Goal: Find specific page/section: Find specific page/section

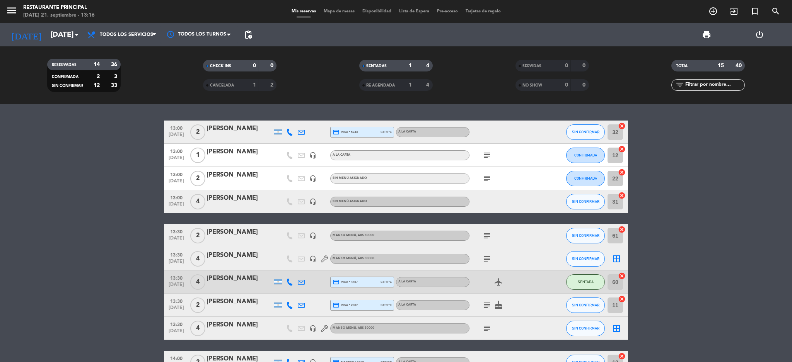
scroll to position [199, 0]
click at [369, 81] on div "RE AGENDADA" at bounding box center [379, 85] width 36 height 9
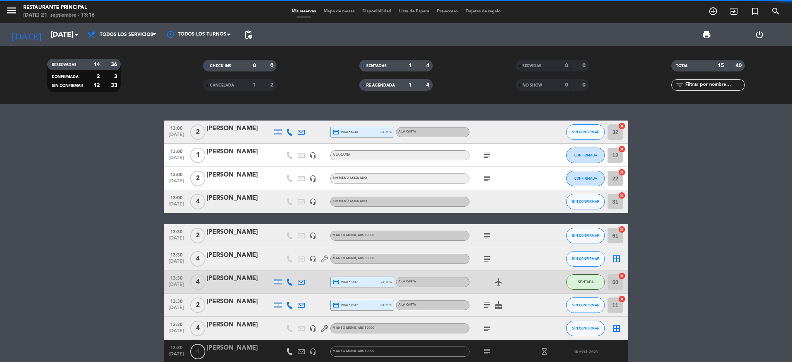
scroll to position [51, 0]
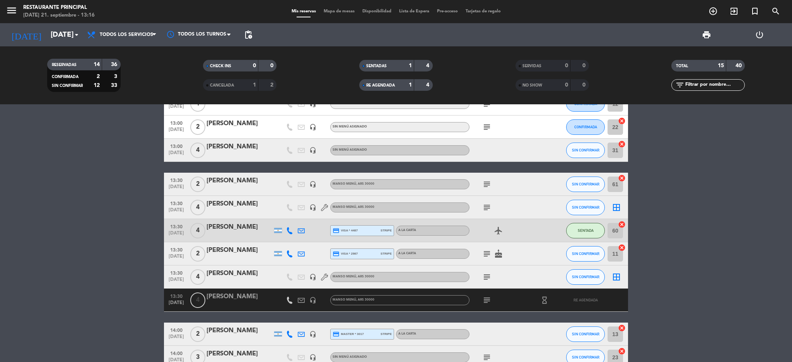
click at [313, 276] on icon "headset_mic" at bounding box center [312, 277] width 7 height 7
click at [313, 301] on icon "headset_mic" at bounding box center [312, 300] width 7 height 7
click at [312, 277] on icon "headset_mic" at bounding box center [312, 277] width 7 height 7
click at [486, 275] on icon "subject" at bounding box center [486, 277] width 9 height 9
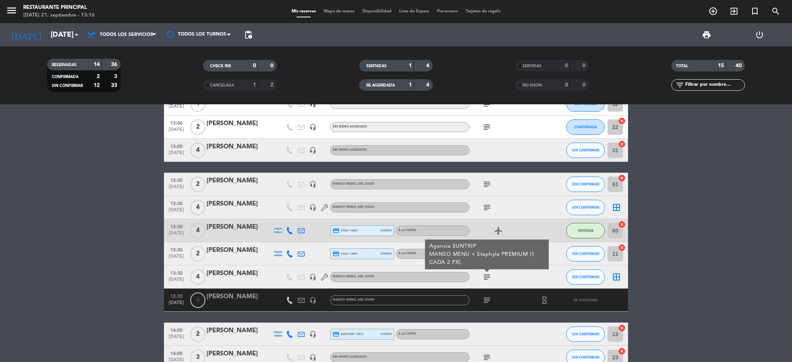
click at [485, 298] on icon "subject" at bounding box center [486, 300] width 9 height 9
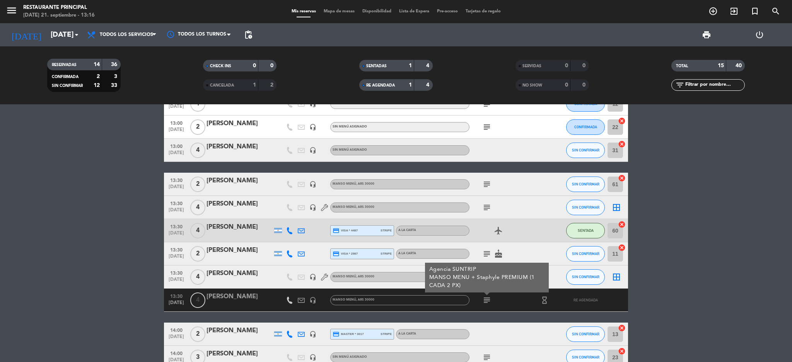
click at [312, 275] on icon "headset_mic" at bounding box center [312, 277] width 7 height 7
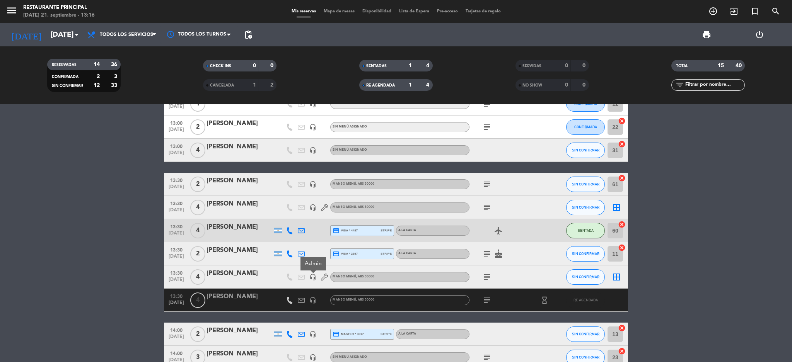
click at [311, 297] on icon "headset_mic" at bounding box center [312, 300] width 7 height 7
click at [314, 277] on icon "headset_mic" at bounding box center [312, 277] width 7 height 7
click at [490, 278] on icon "subject" at bounding box center [486, 277] width 9 height 9
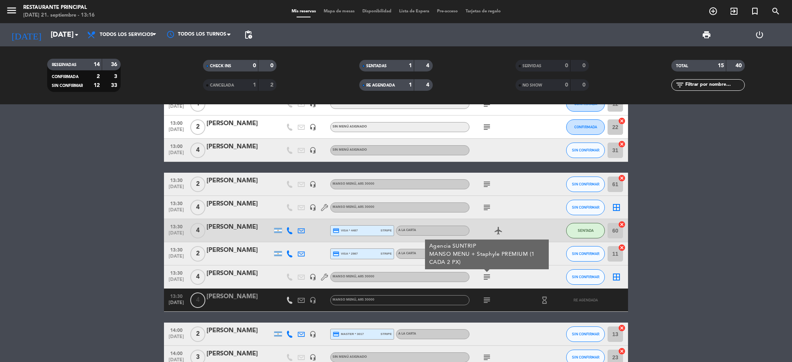
click at [490, 278] on icon "subject" at bounding box center [486, 277] width 9 height 9
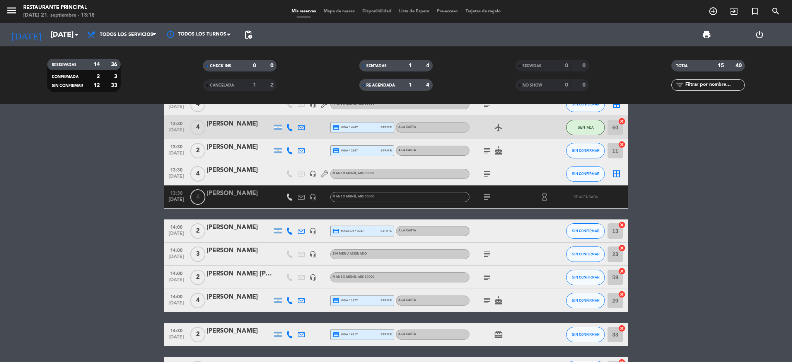
scroll to position [211, 0]
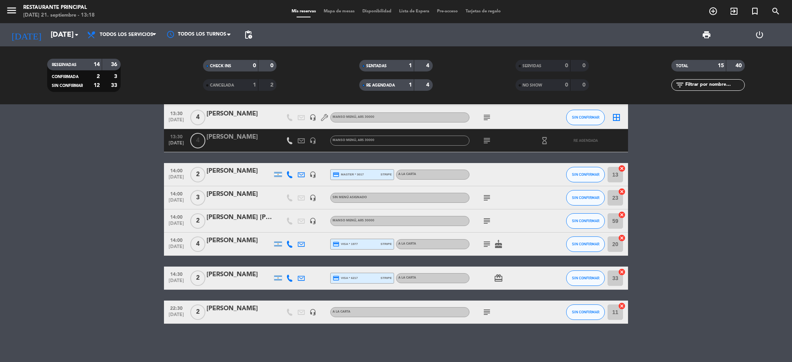
click at [244, 89] on div "1" at bounding box center [248, 85] width 15 height 9
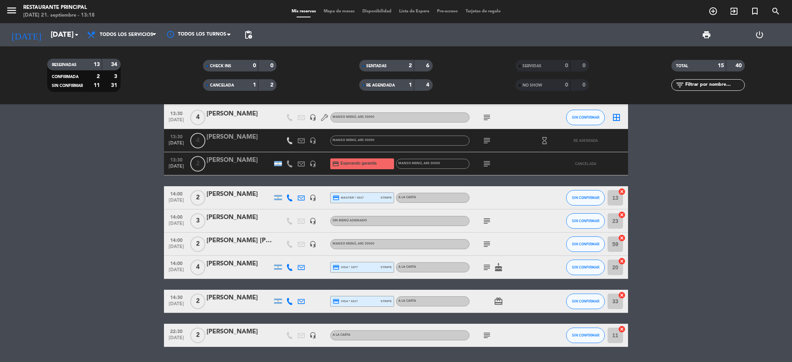
click at [490, 165] on icon "subject" at bounding box center [486, 163] width 9 height 9
click at [487, 142] on icon "subject" at bounding box center [486, 140] width 9 height 9
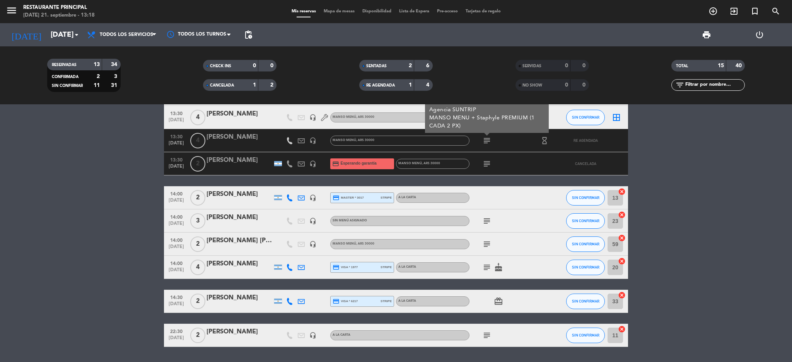
click at [487, 142] on icon "subject" at bounding box center [486, 140] width 9 height 9
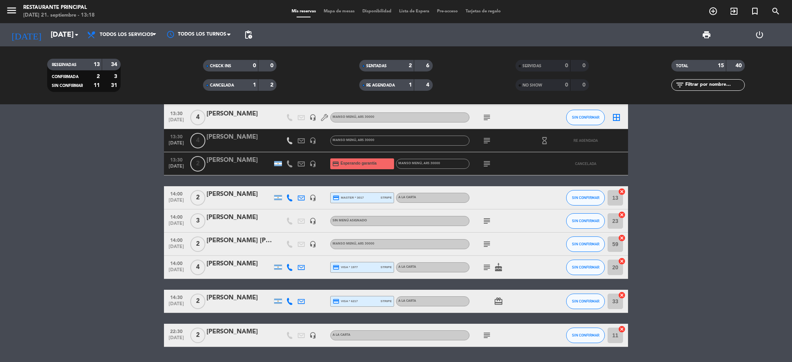
click at [548, 141] on icon "hourglass_empty" at bounding box center [544, 141] width 9 height 9
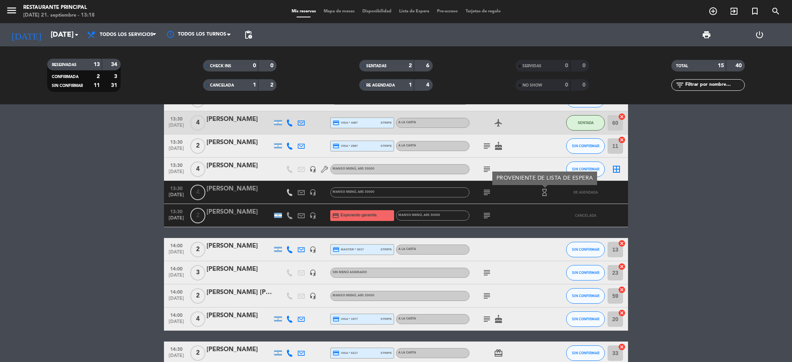
click at [494, 172] on div "PROVENIENTE DE LISTA DE ESPERA" at bounding box center [544, 179] width 105 height 14
click at [492, 170] on span "subject" at bounding box center [487, 169] width 12 height 9
click at [489, 170] on icon "subject" at bounding box center [486, 169] width 9 height 9
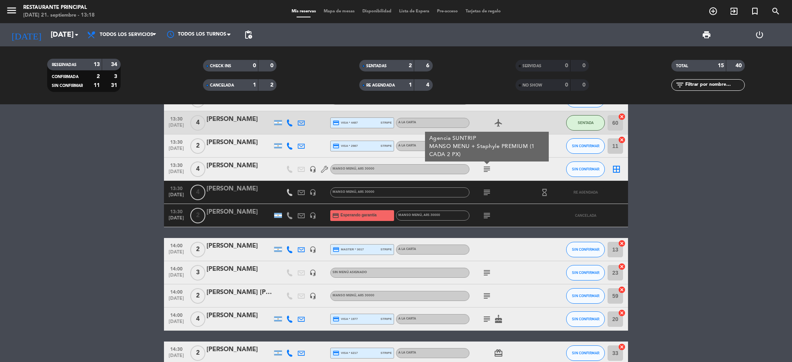
click at [489, 170] on icon "subject" at bounding box center [486, 169] width 9 height 9
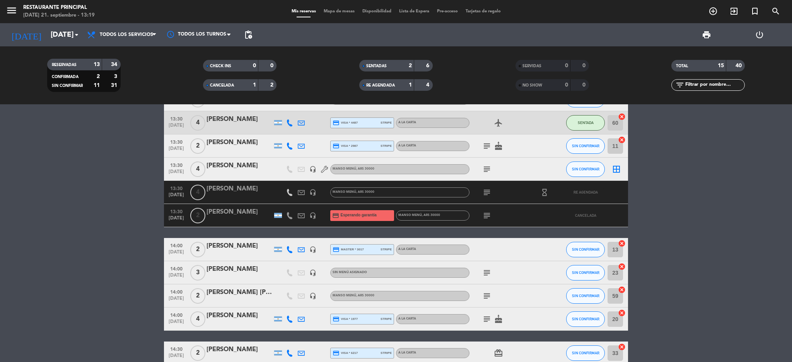
click at [271, 85] on strong "2" at bounding box center [272, 84] width 5 height 5
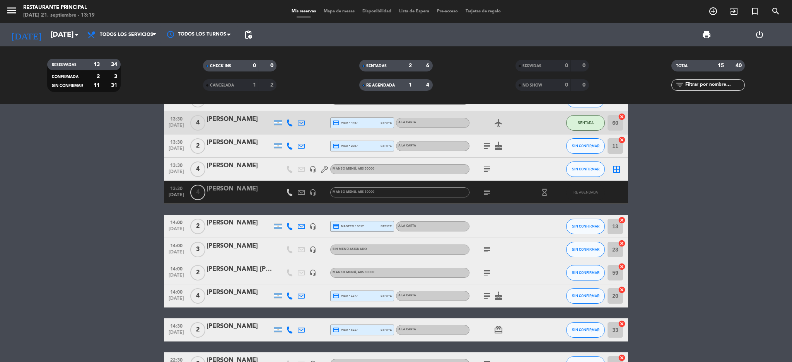
click at [391, 91] on div "RE AGENDADA 1 4" at bounding box center [395, 85] width 73 height 12
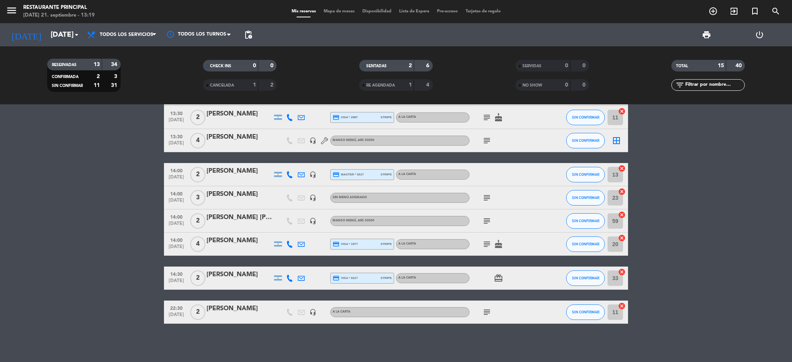
scroll to position [0, 0]
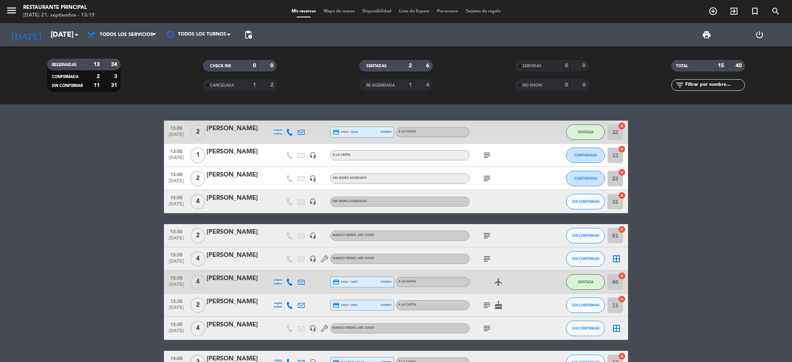
click at [712, 67] on div "15" at bounding box center [716, 65] width 15 height 9
click at [89, 61] on div "13" at bounding box center [91, 64] width 15 height 9
click at [102, 65] on div "RESERVADAS 13 34" at bounding box center [83, 65] width 73 height 12
